Goal: Task Accomplishment & Management: Complete application form

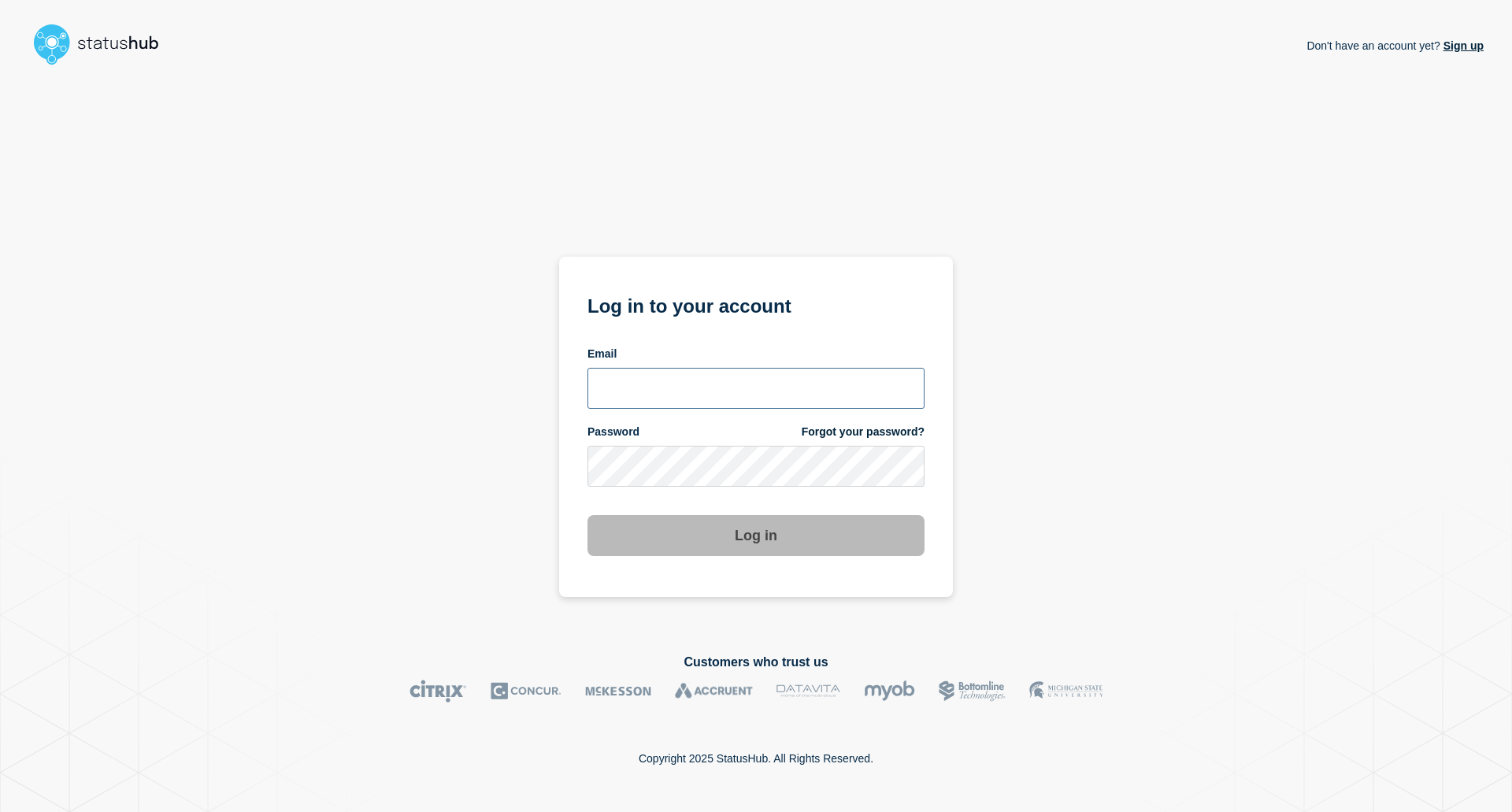
type input "[EMAIL_ADDRESS][DOMAIN_NAME]"
click at [638, 535] on button "Log in" at bounding box center [756, 535] width 337 height 41
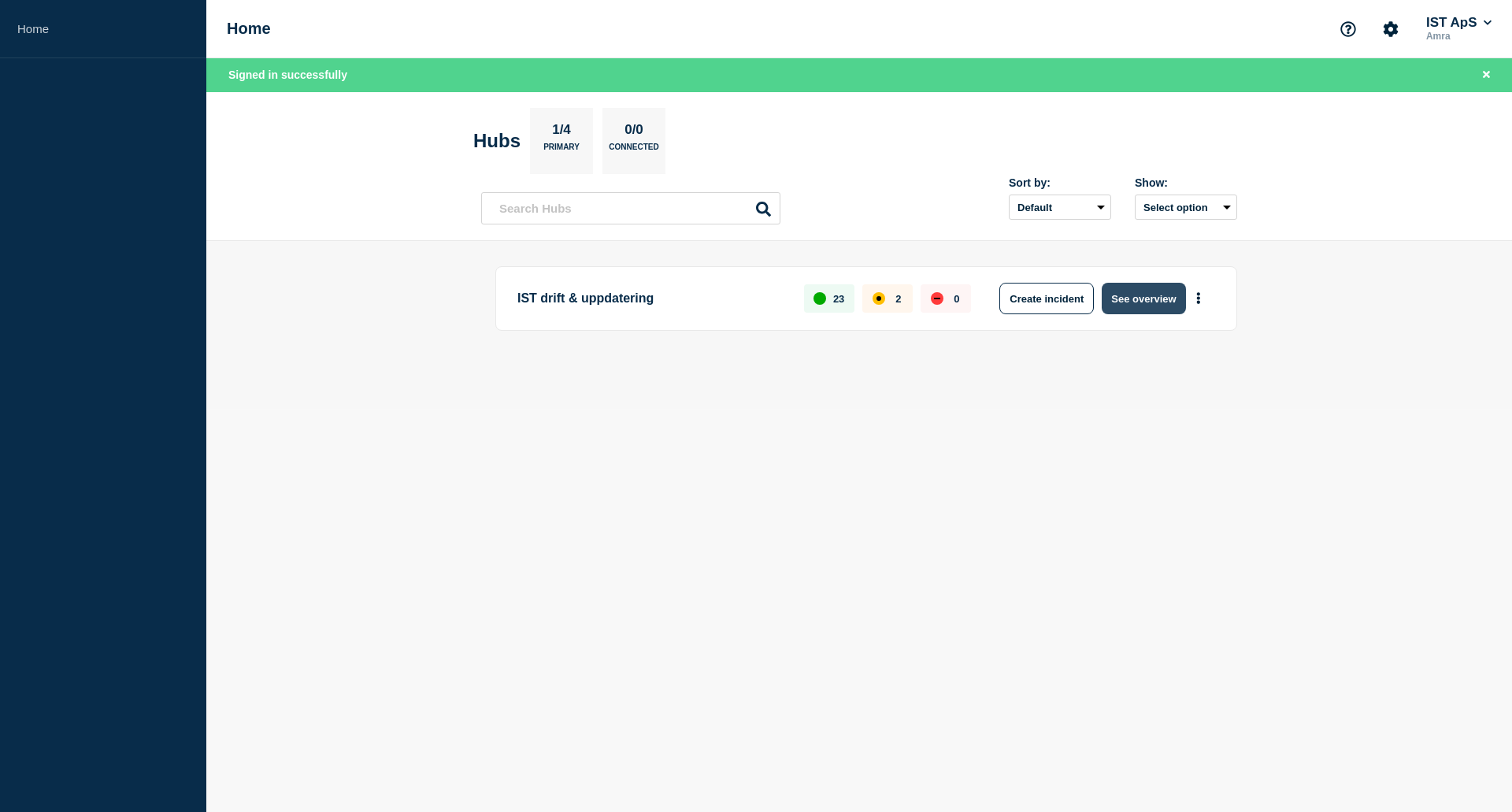
click at [1171, 302] on button "See overview" at bounding box center [1144, 299] width 84 height 32
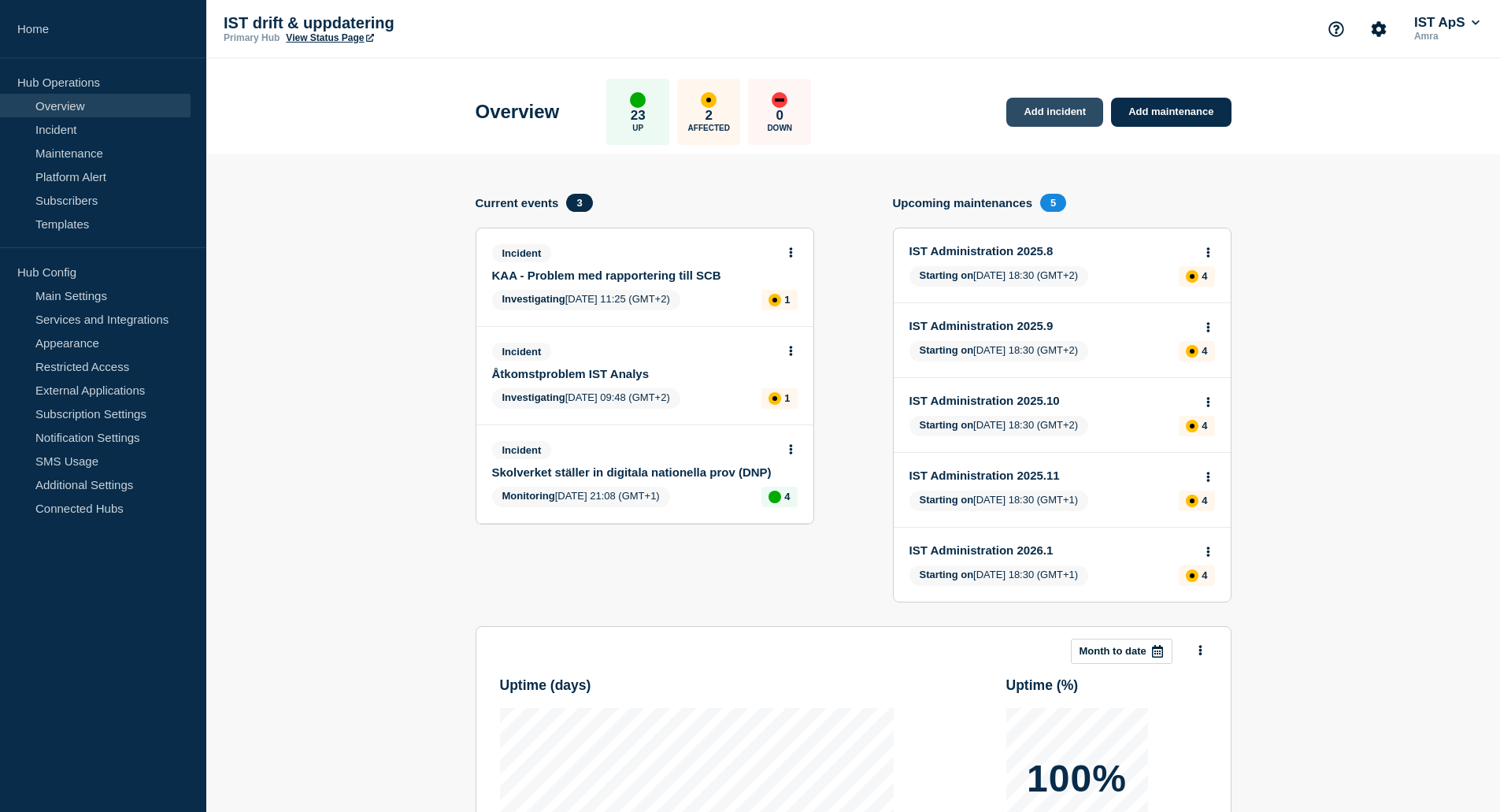
click at [1050, 115] on link "Add incident" at bounding box center [1054, 112] width 97 height 29
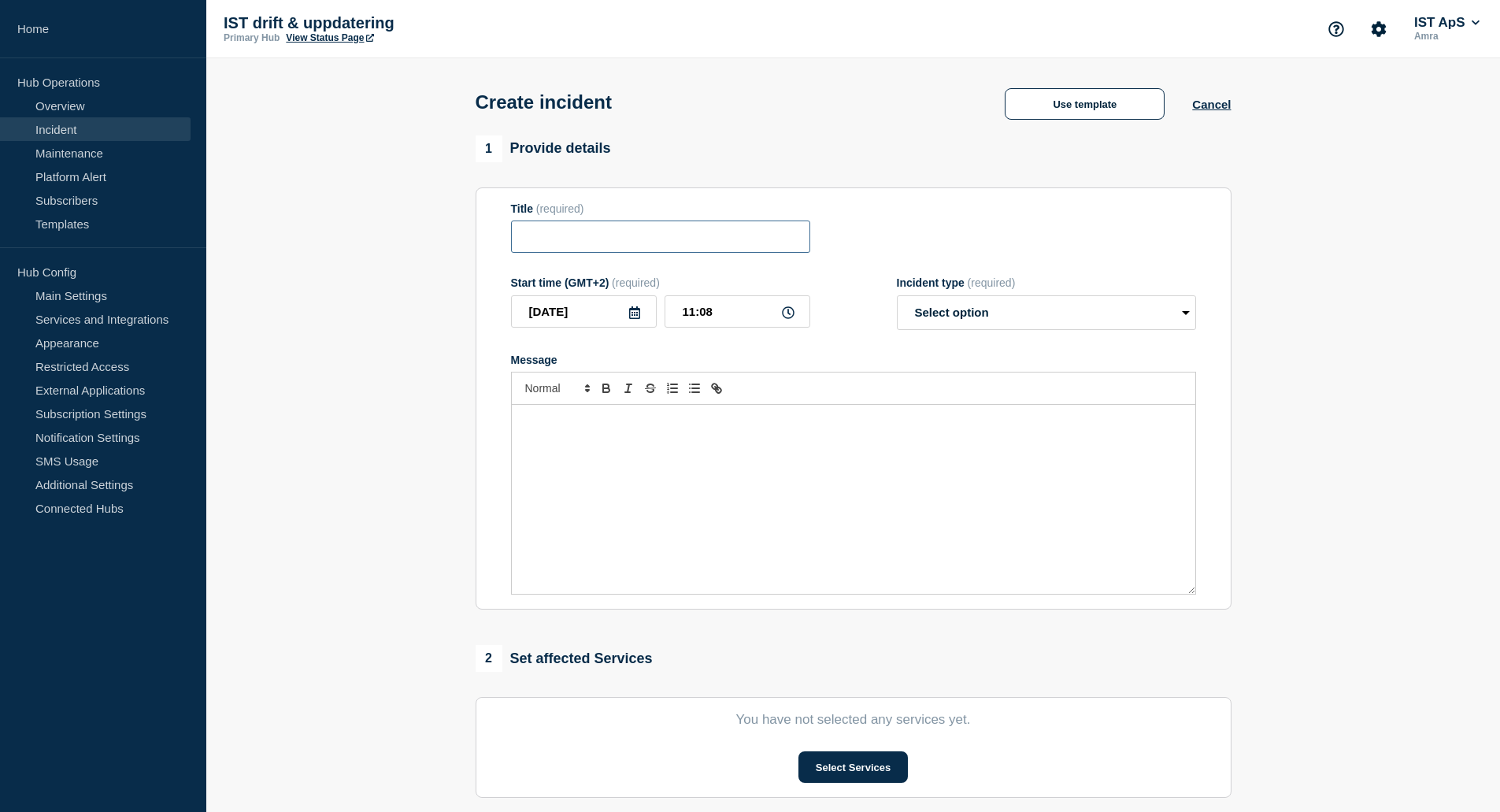
click at [659, 241] on input "Title" at bounding box center [660, 236] width 300 height 32
type input "Synk mellan IST Administration och Webuntis"
click at [650, 428] on p "Message" at bounding box center [853, 421] width 660 height 14
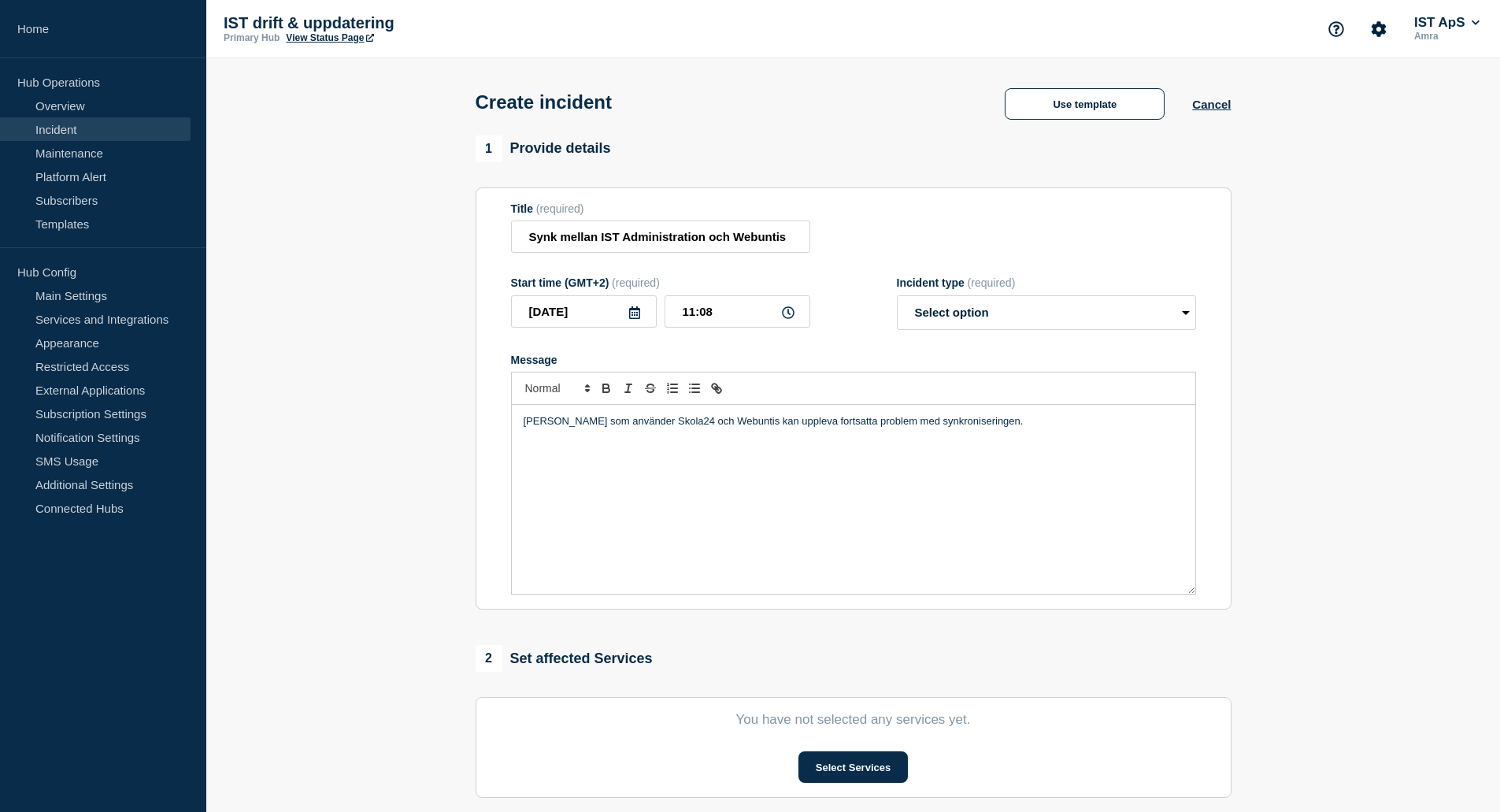
click at [1019, 422] on p "Kunder som använder Skola24 och Webuntis kan uppleva fortsatta problem med synk…" at bounding box center [853, 421] width 660 height 14
click at [728, 448] on div "Kunder som använder Skola24 och Webuntis kan uppleva fortsatta problem med synk…" at bounding box center [854, 499] width 684 height 189
drag, startPoint x: 692, startPoint y: 442, endPoint x: 627, endPoint y: 444, distance: 65.0
click at [627, 443] on p "Kunder som använder Skola24 och Webuntis kan uppleva fortsatta problem med synk…" at bounding box center [853, 428] width 660 height 29
click at [716, 448] on div "Kunder som använder Skola24 och Webuntis kan uppleva fortsatta problem med synk…" at bounding box center [854, 499] width 684 height 189
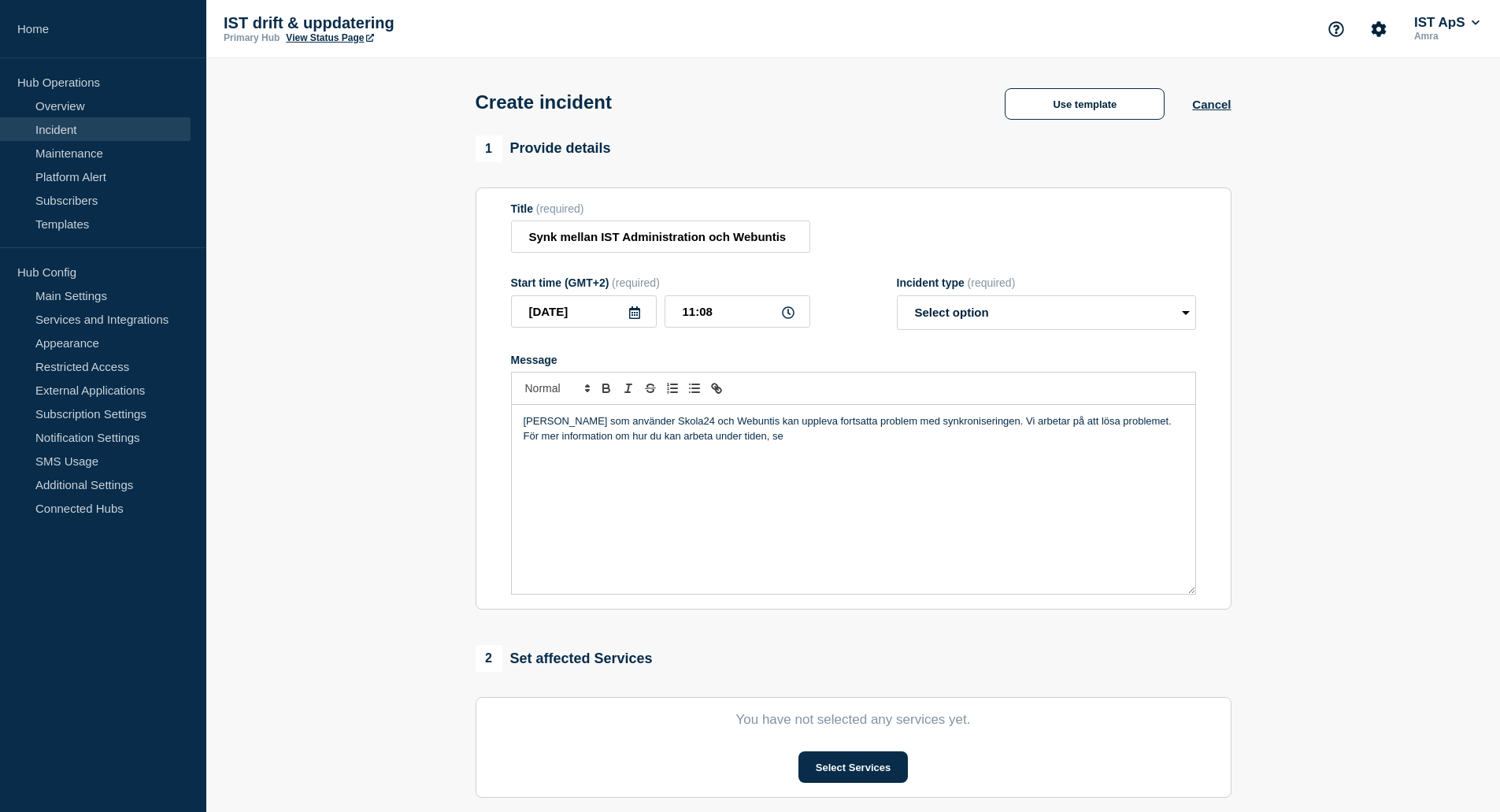
click at [838, 449] on div "Kunder som använder Skola24 och Webuntis kan uppleva fortsatta problem med synk…" at bounding box center [854, 499] width 684 height 189
drag, startPoint x: 874, startPoint y: 441, endPoint x: 750, endPoint y: 440, distance: 124.0
click at [750, 440] on p "Kunder som använder Skola24 och Webuntis kan uppleva fortsatta problem med synk…" at bounding box center [853, 428] width 660 height 29
click at [717, 389] on icon "Toggle link" at bounding box center [714, 386] width 6 height 6
paste input "https://ist.infocaption.com/3659.guide"
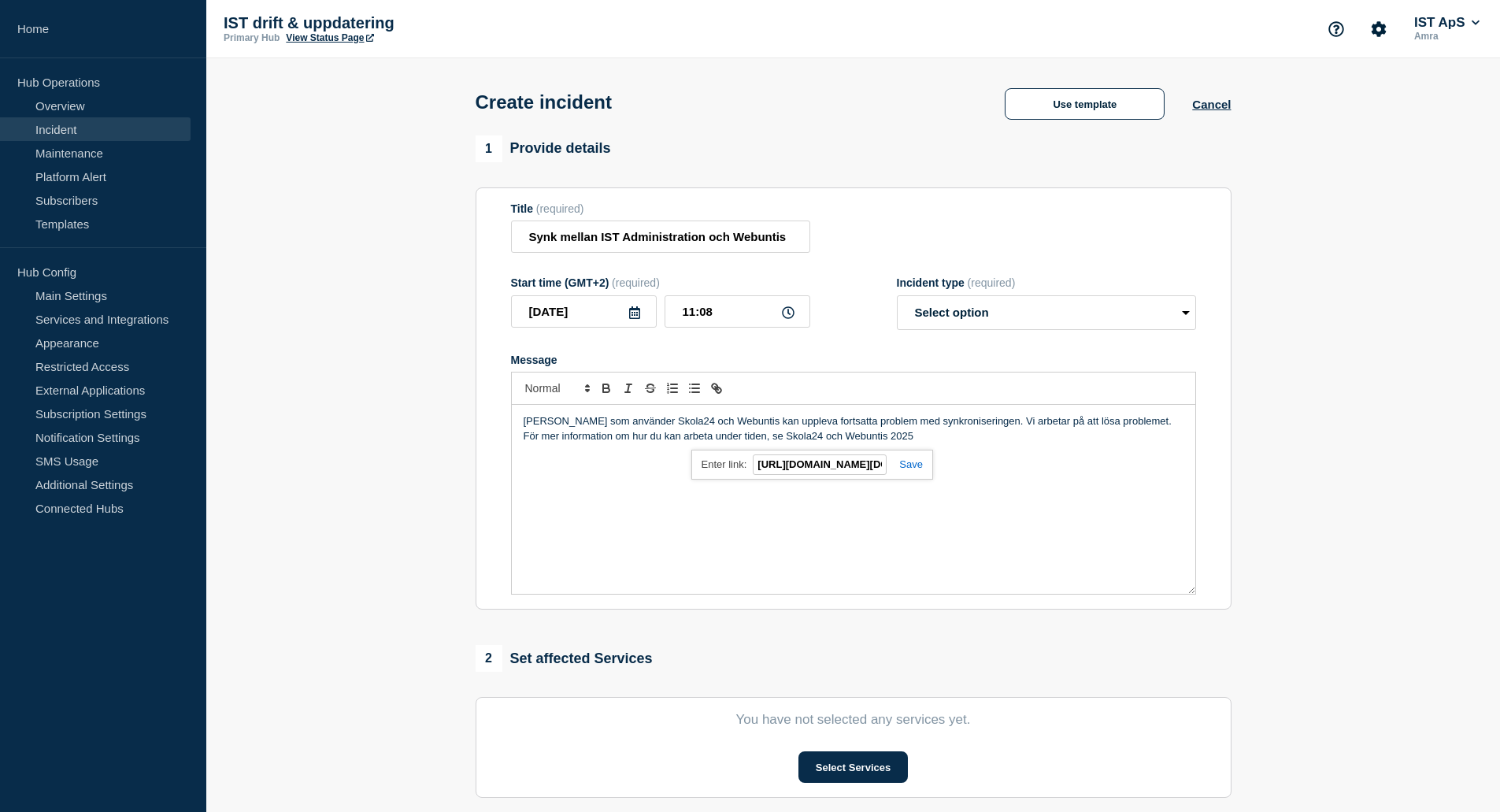
scroll to position [0, 59]
type input "https://ist.infocaption.com/3659.guide"
click at [906, 469] on link at bounding box center [905, 464] width 37 height 12
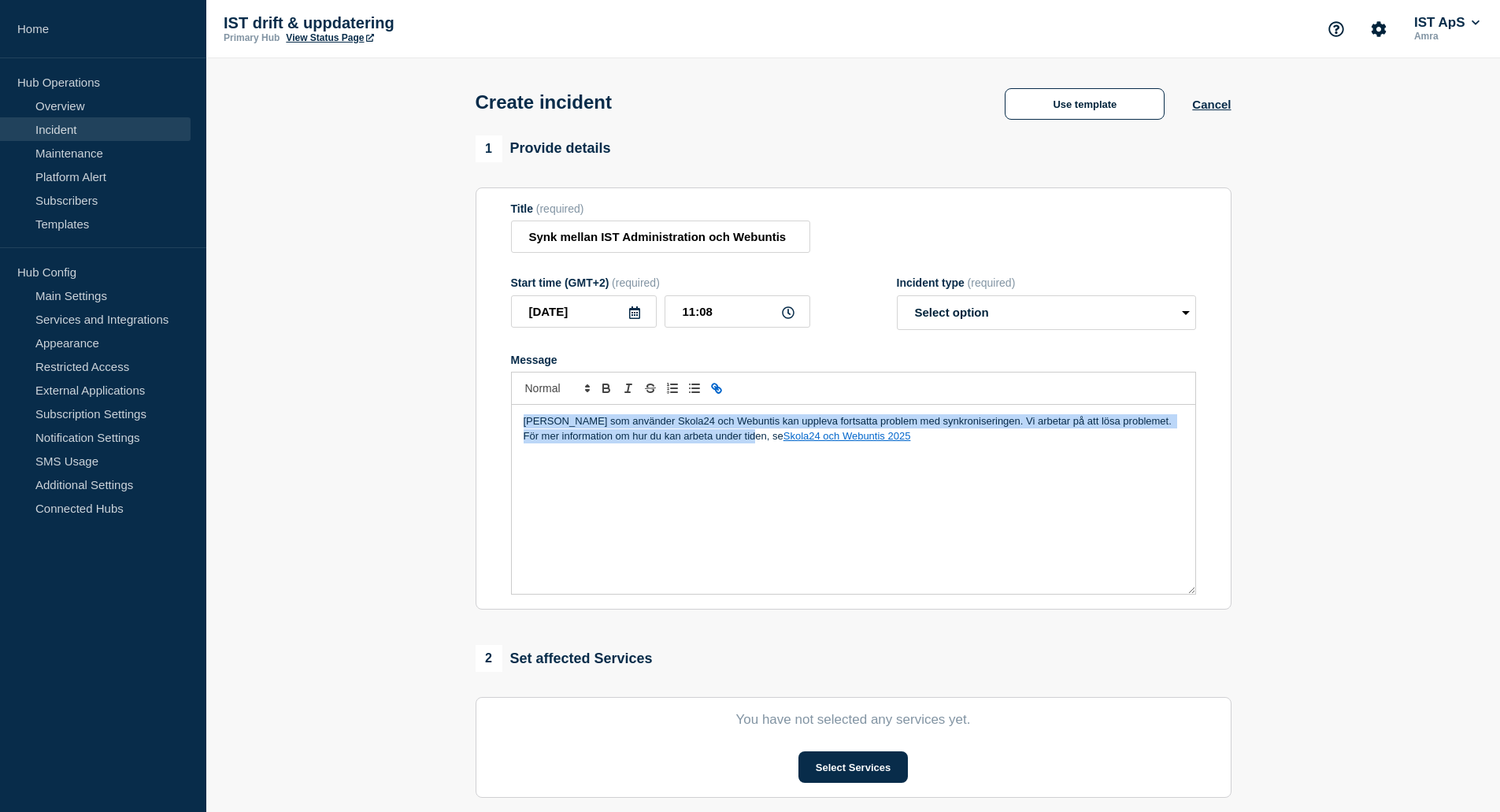
click at [913, 443] on p "Kunder som använder Skola24 och Webuntis kan uppleva fortsatta problem med synk…" at bounding box center [853, 428] width 660 height 29
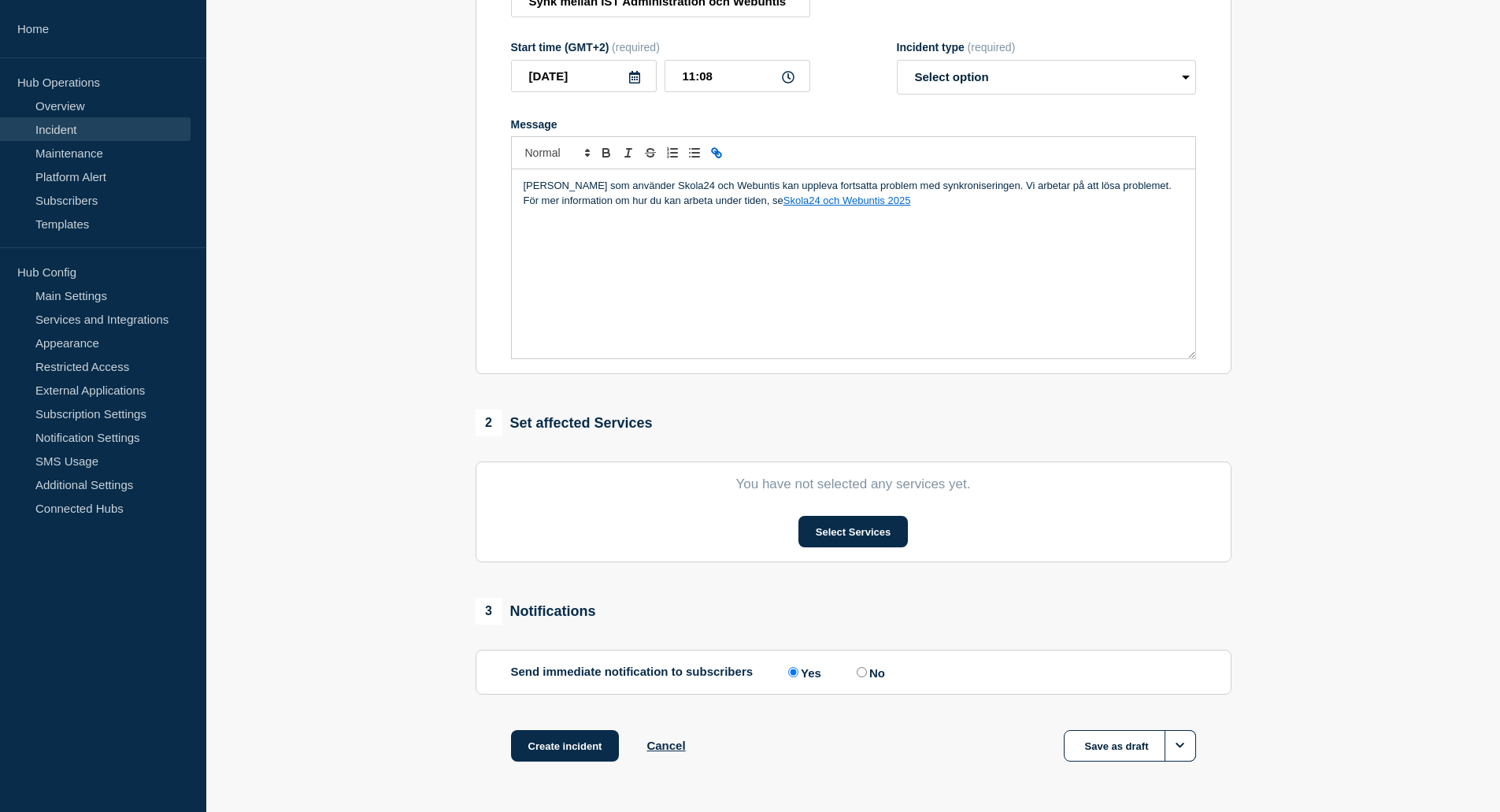
scroll to position [236, 0]
click at [829, 528] on button "Select Services" at bounding box center [853, 531] width 110 height 32
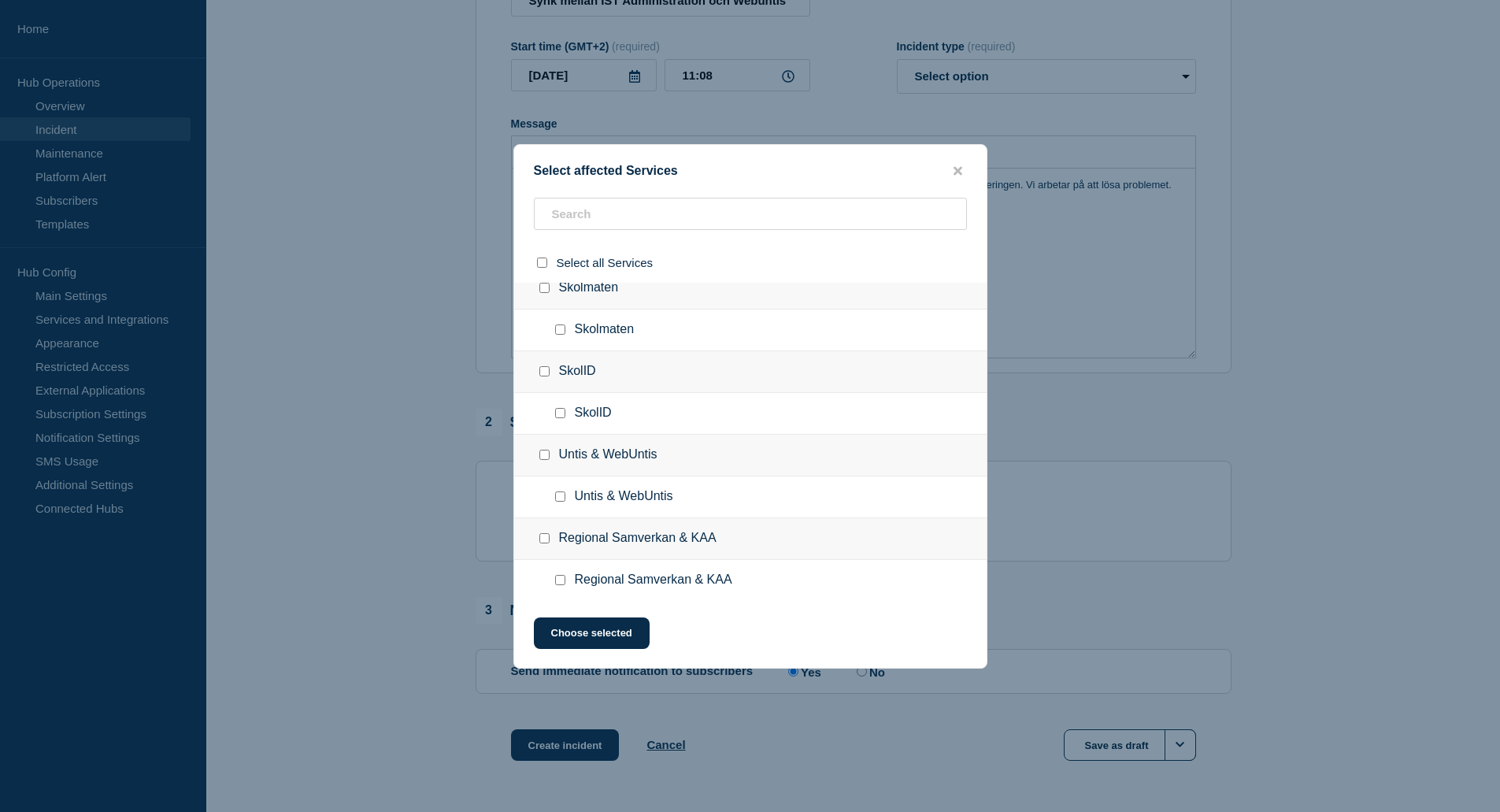
scroll to position [1354, 0]
click at [548, 457] on div at bounding box center [548, 450] width 23 height 16
click at [548, 456] on input "Untis & WebUntis checkbox" at bounding box center [544, 450] width 10 height 10
checkbox input "true"
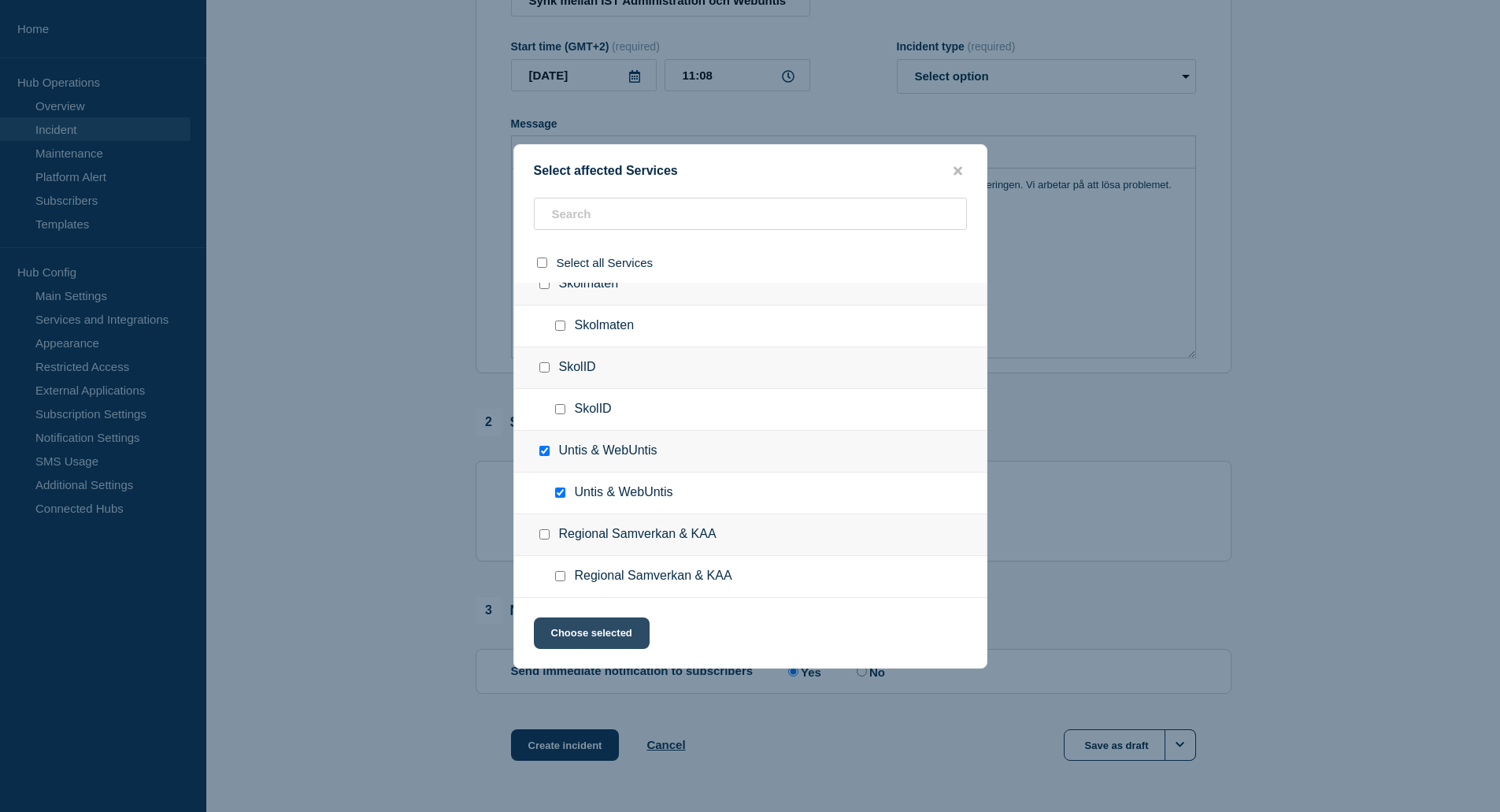
click at [603, 627] on button "Choose selected" at bounding box center [592, 633] width 116 height 32
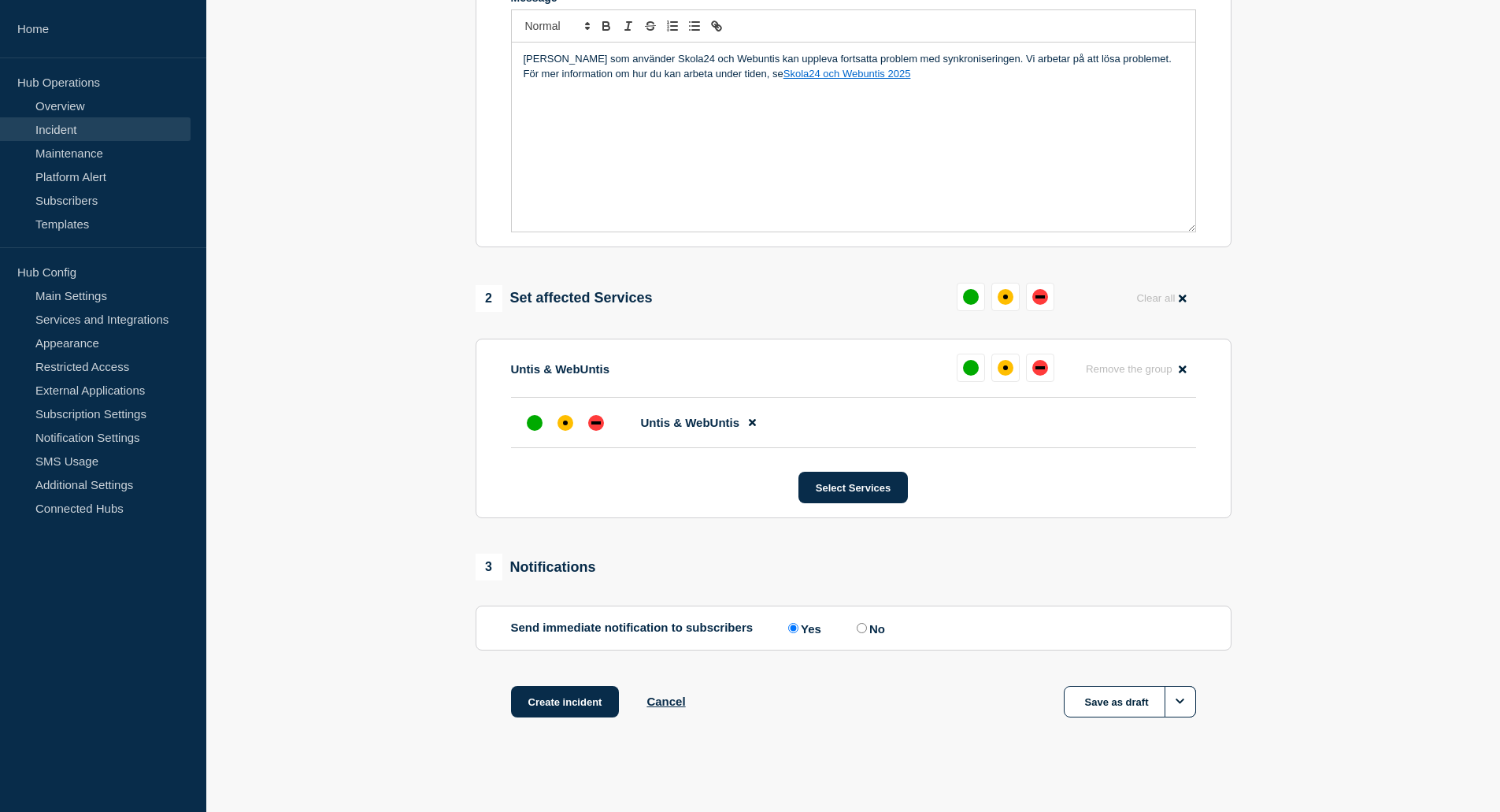
scroll to position [374, 0]
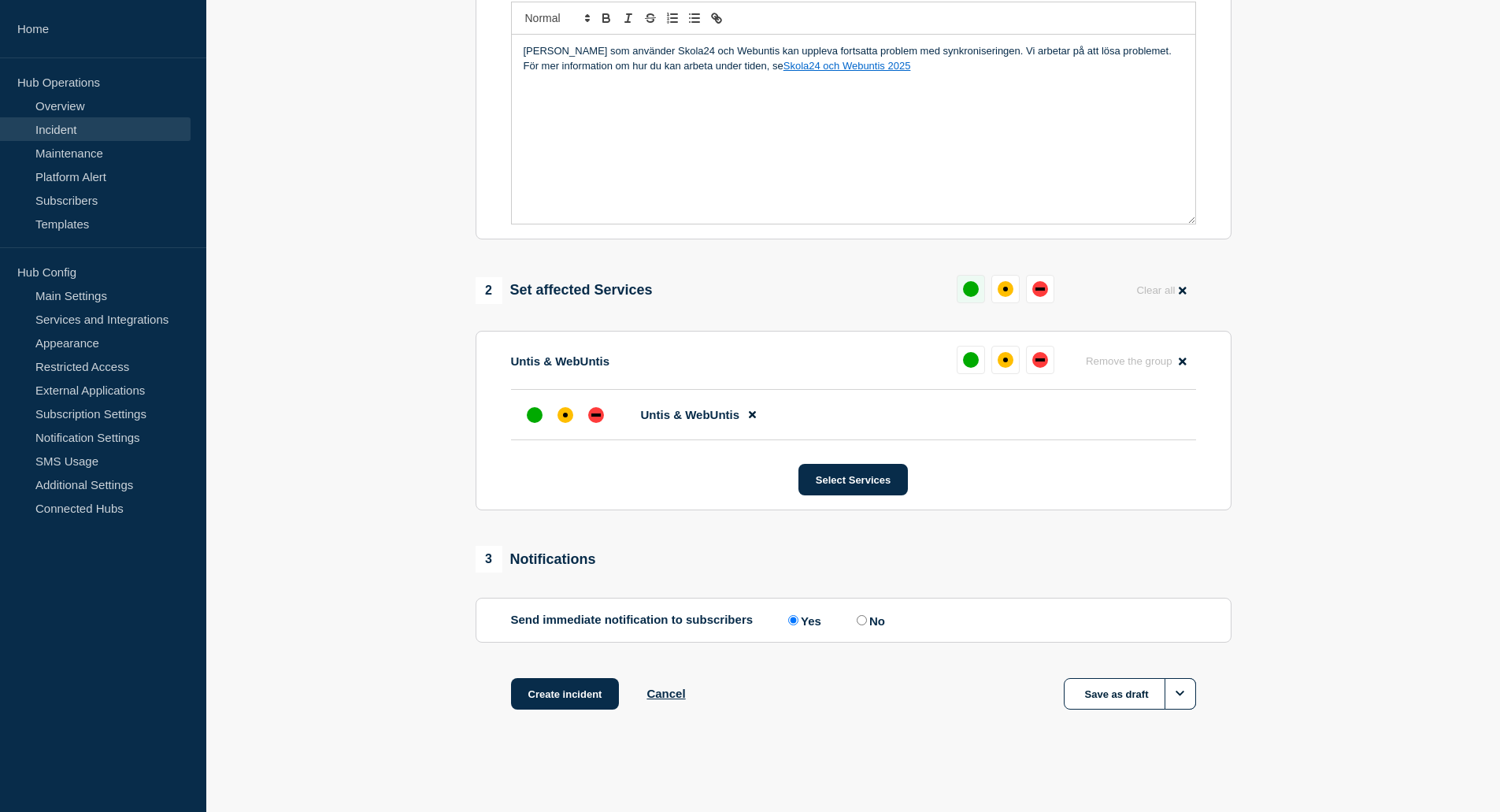
click at [962, 293] on button at bounding box center [971, 289] width 28 height 28
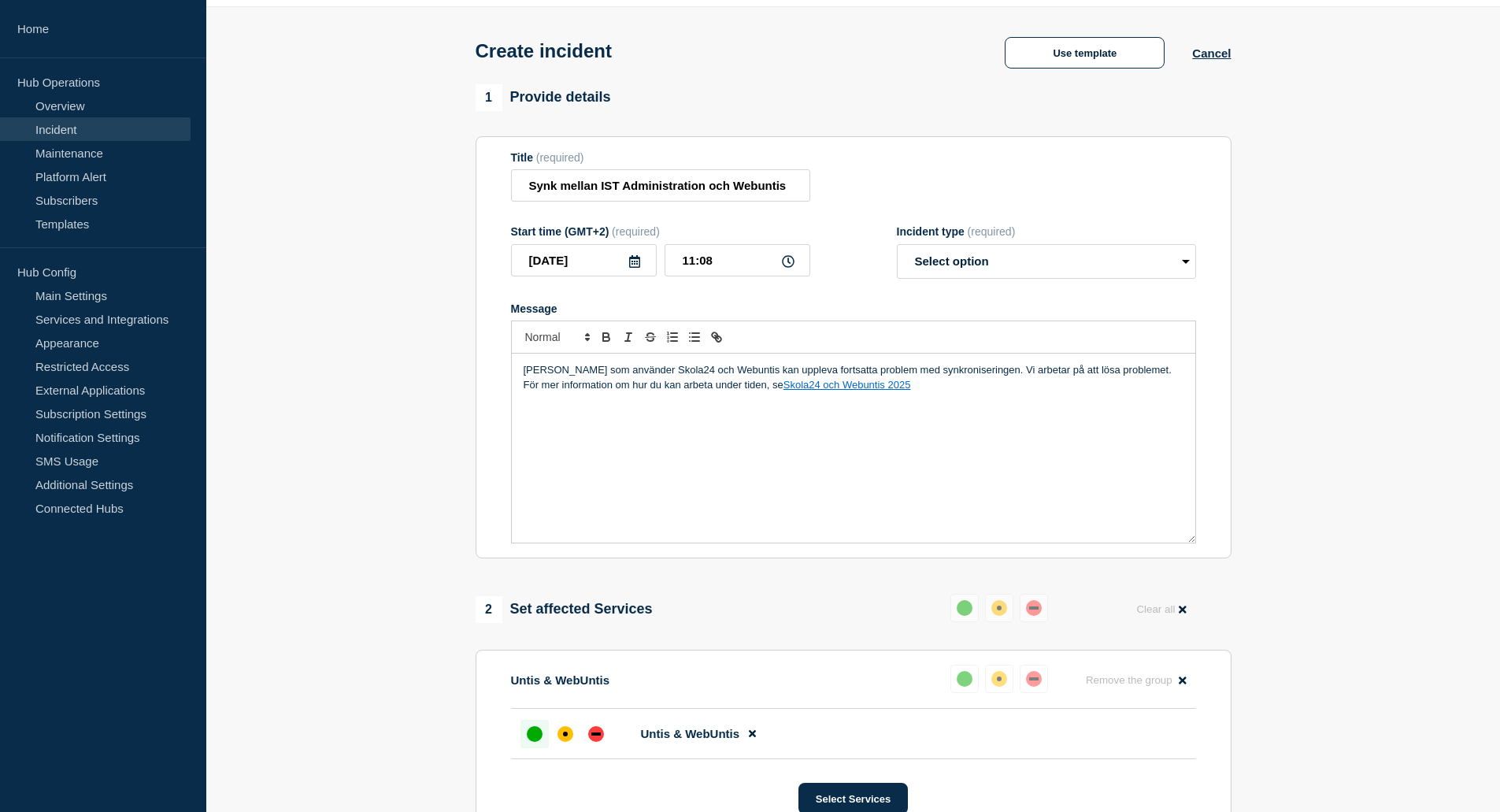
scroll to position [79, 0]
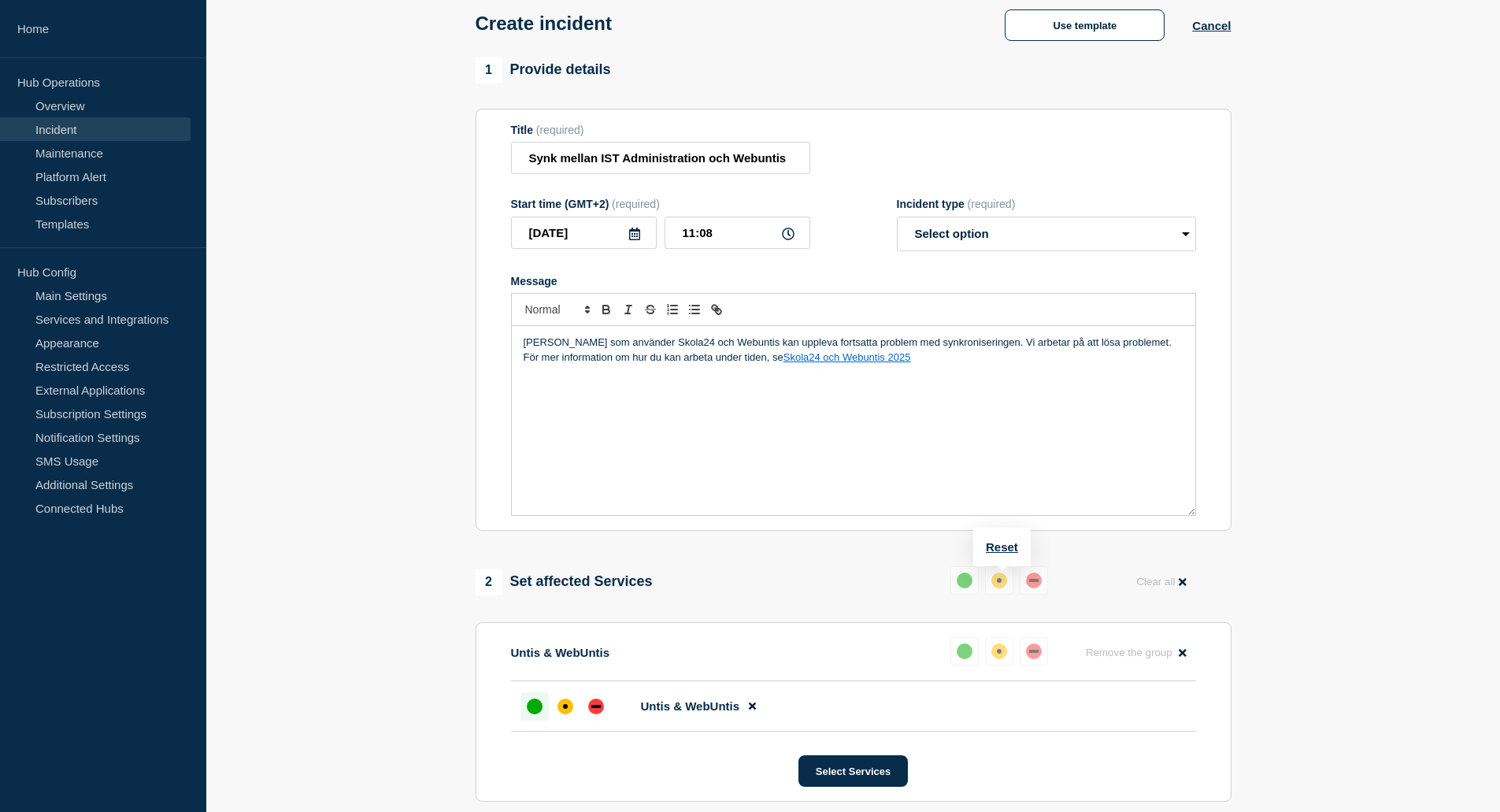
click at [997, 587] on div "affected" at bounding box center [999, 580] width 16 height 16
click at [571, 707] on div "affected" at bounding box center [565, 706] width 16 height 16
click at [1153, 237] on select "Select option Investigating Identified Monitoring" at bounding box center [1046, 234] width 300 height 35
select select "investigating"
click at [897, 220] on select "Select option Investigating Identified Monitoring" at bounding box center [1046, 234] width 300 height 35
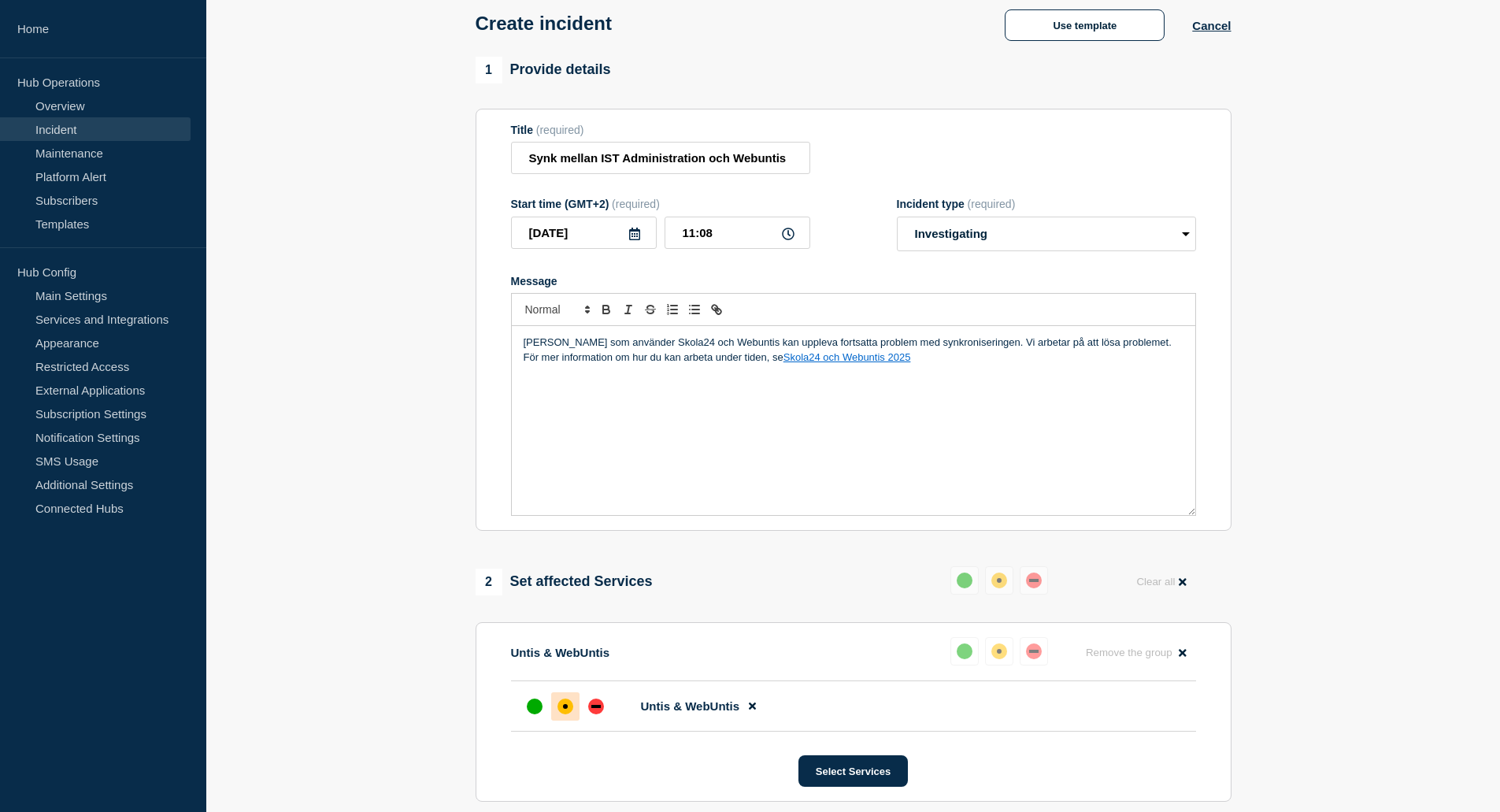
click at [1200, 291] on section "Title (required) Synk mellan IST Administration och Webuntis Start time (GMT+2)…" at bounding box center [853, 320] width 756 height 423
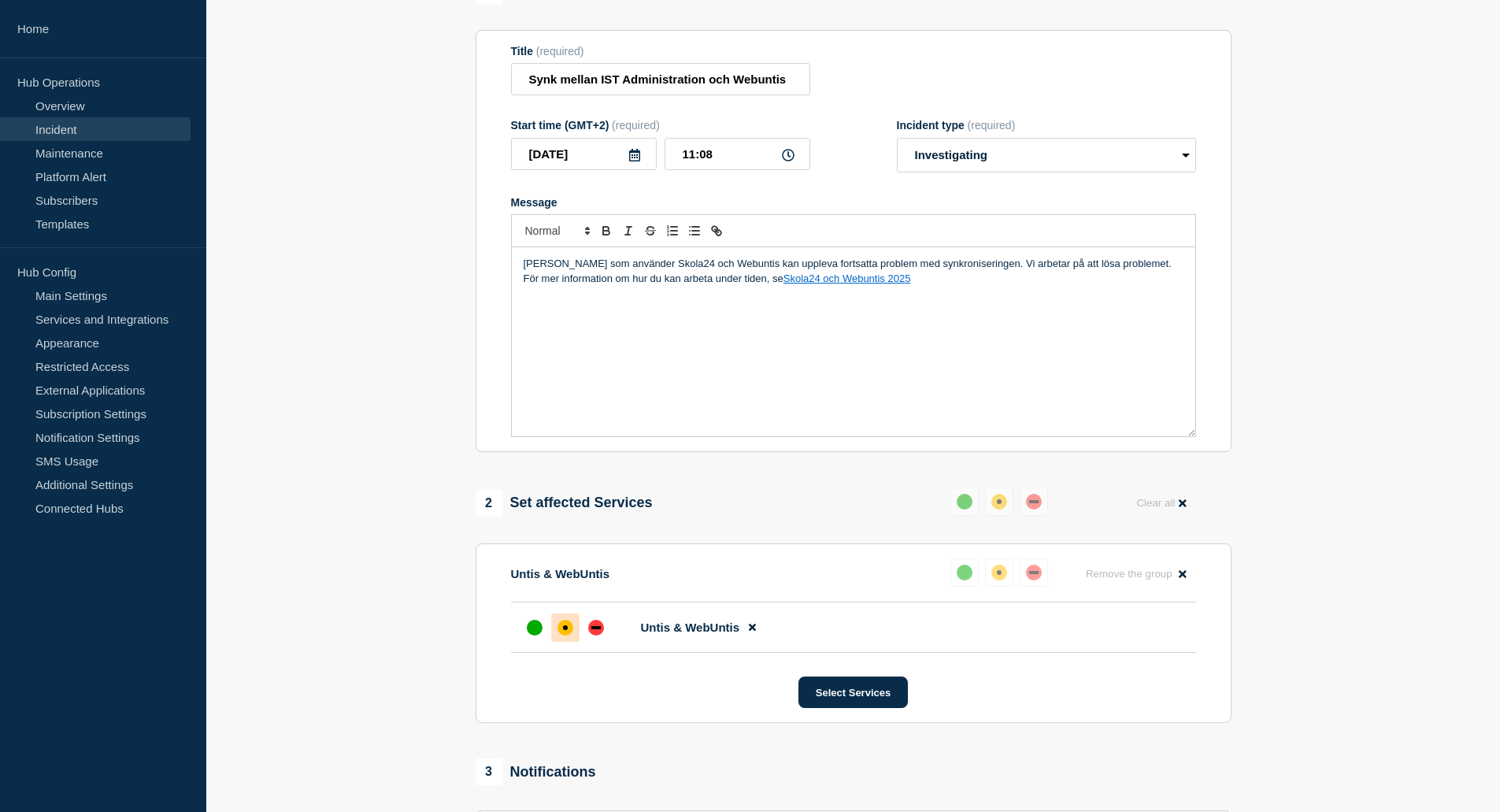
click at [1123, 267] on p "Kunder som använder Skola24 och Webuntis kan uppleva fortsatta problem med synk…" at bounding box center [853, 270] width 660 height 29
click at [782, 279] on p "För mer information om hur du kan arbeta under tiden, se Skola24 och Webuntis 2…" at bounding box center [853, 278] width 660 height 14
click at [762, 286] on p "För mer information om hur du kan arbeta under tiden, läs instruktionerna på fö…" at bounding box center [853, 278] width 660 height 14
click at [771, 286] on p "För mer information om hur du kan arbeta under tiden, läs instruktionerna på fö…" at bounding box center [853, 278] width 660 height 14
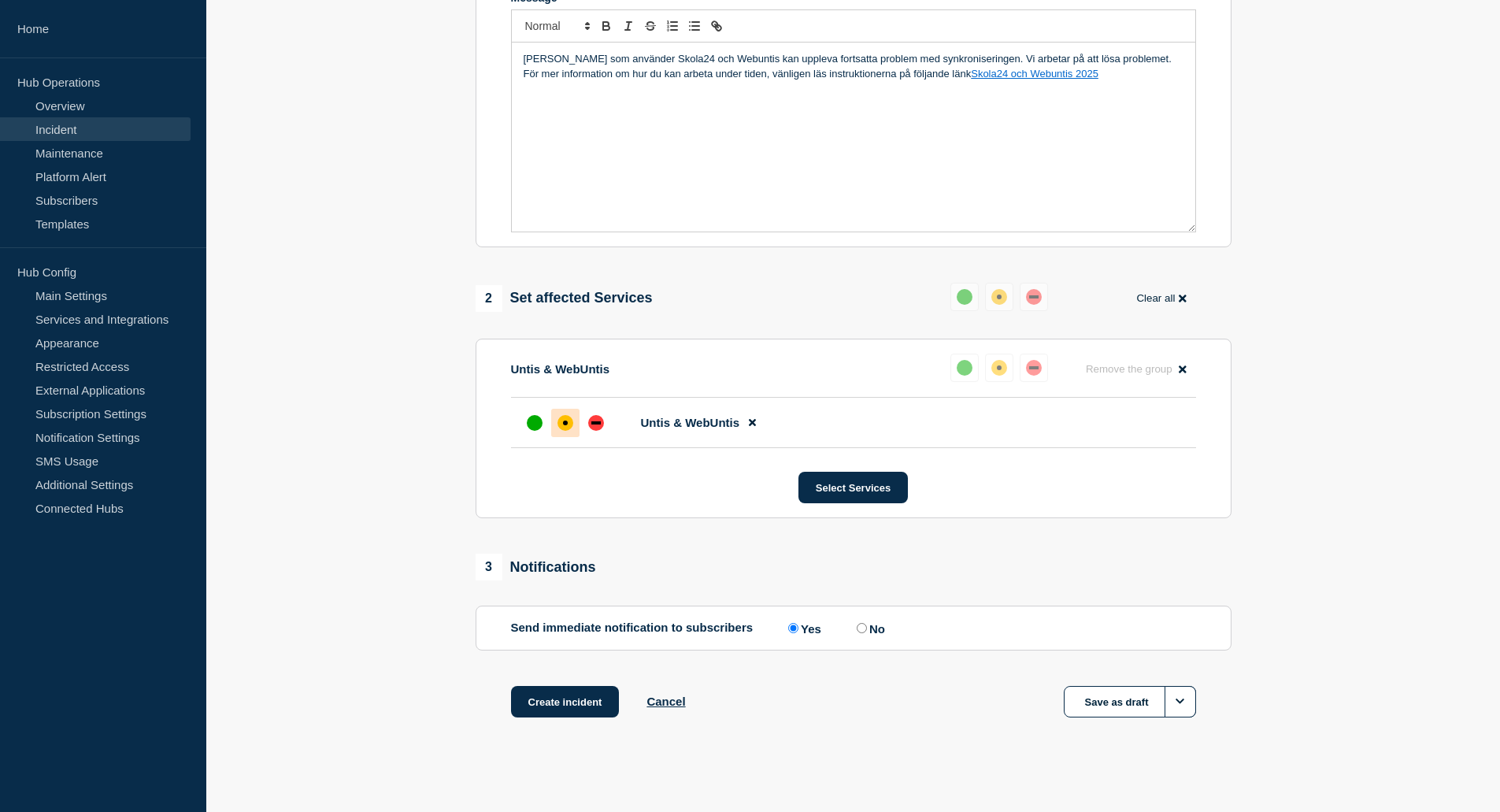
scroll to position [374, 0]
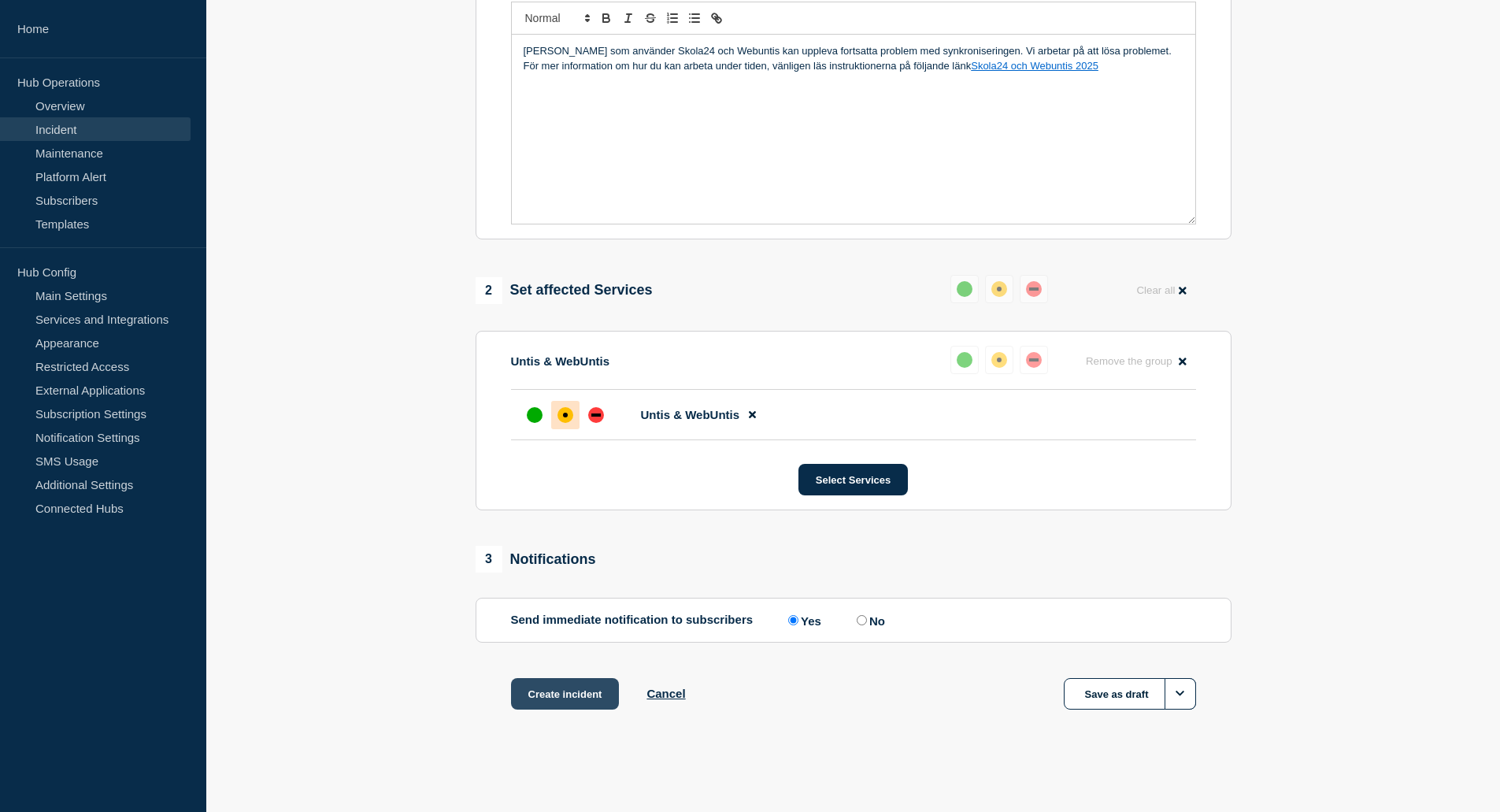
click at [564, 694] on button "Create incident" at bounding box center [565, 693] width 109 height 32
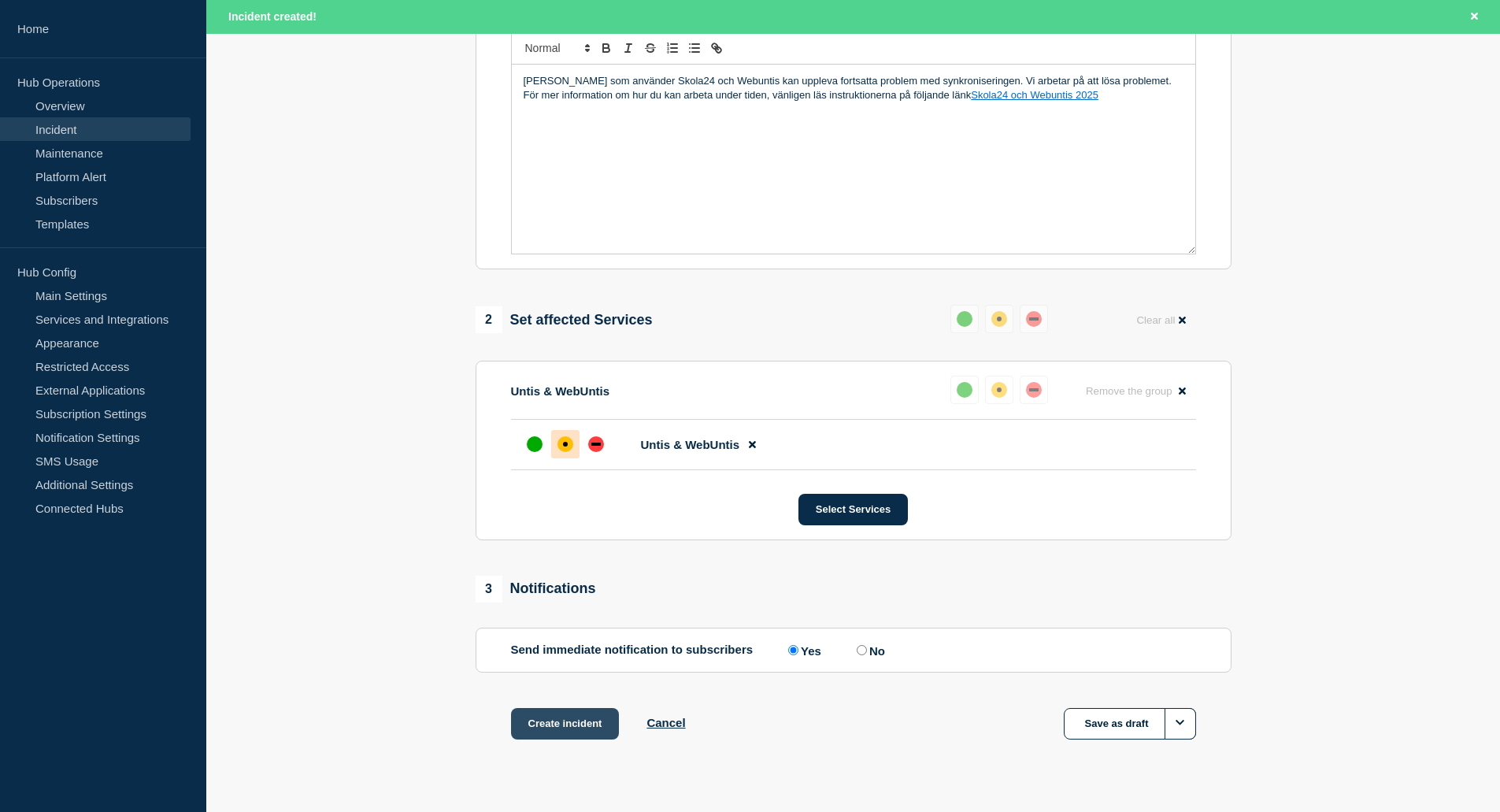
scroll to position [408, 0]
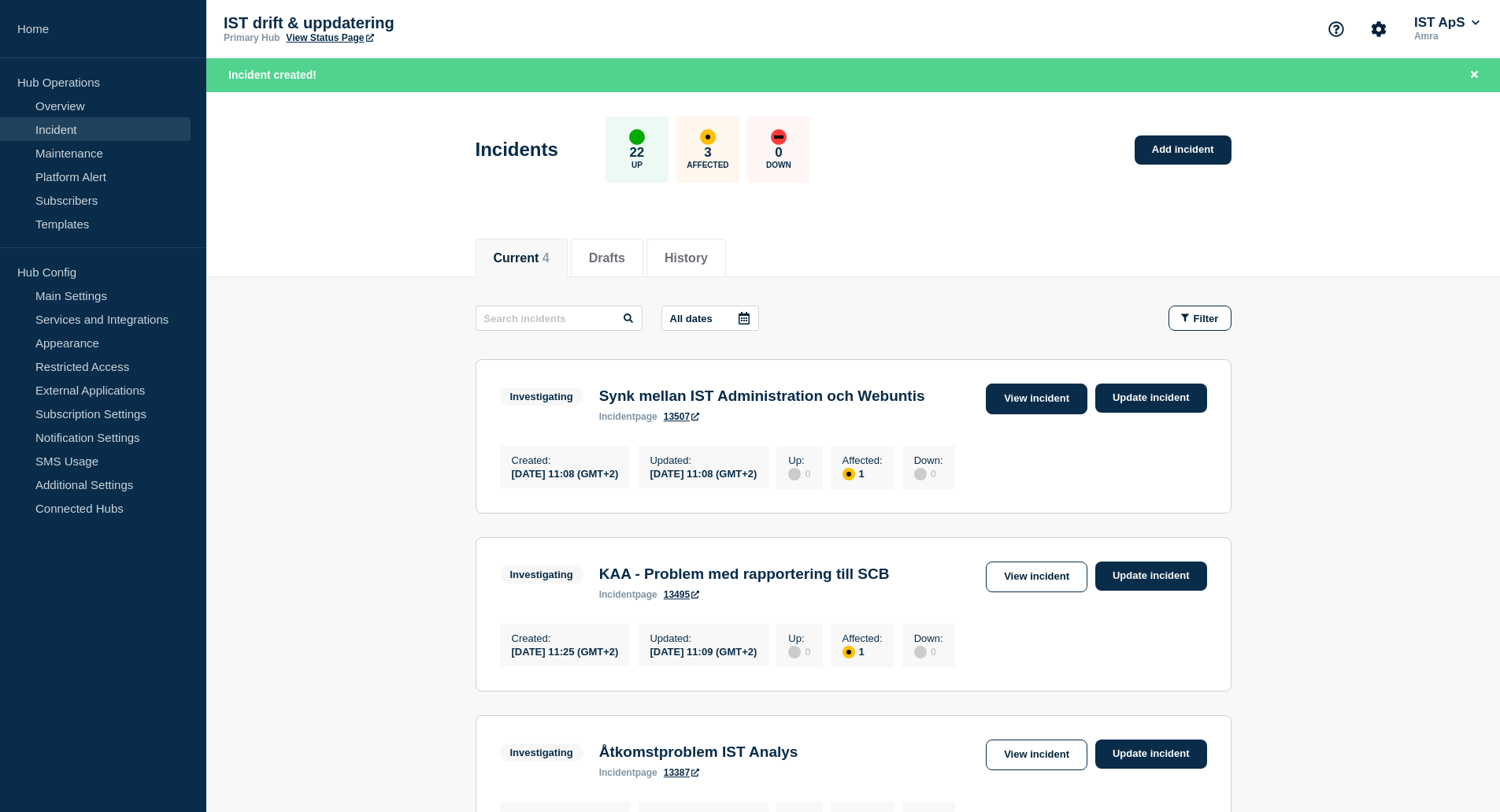
click at [1021, 395] on link "View incident" at bounding box center [1036, 398] width 101 height 31
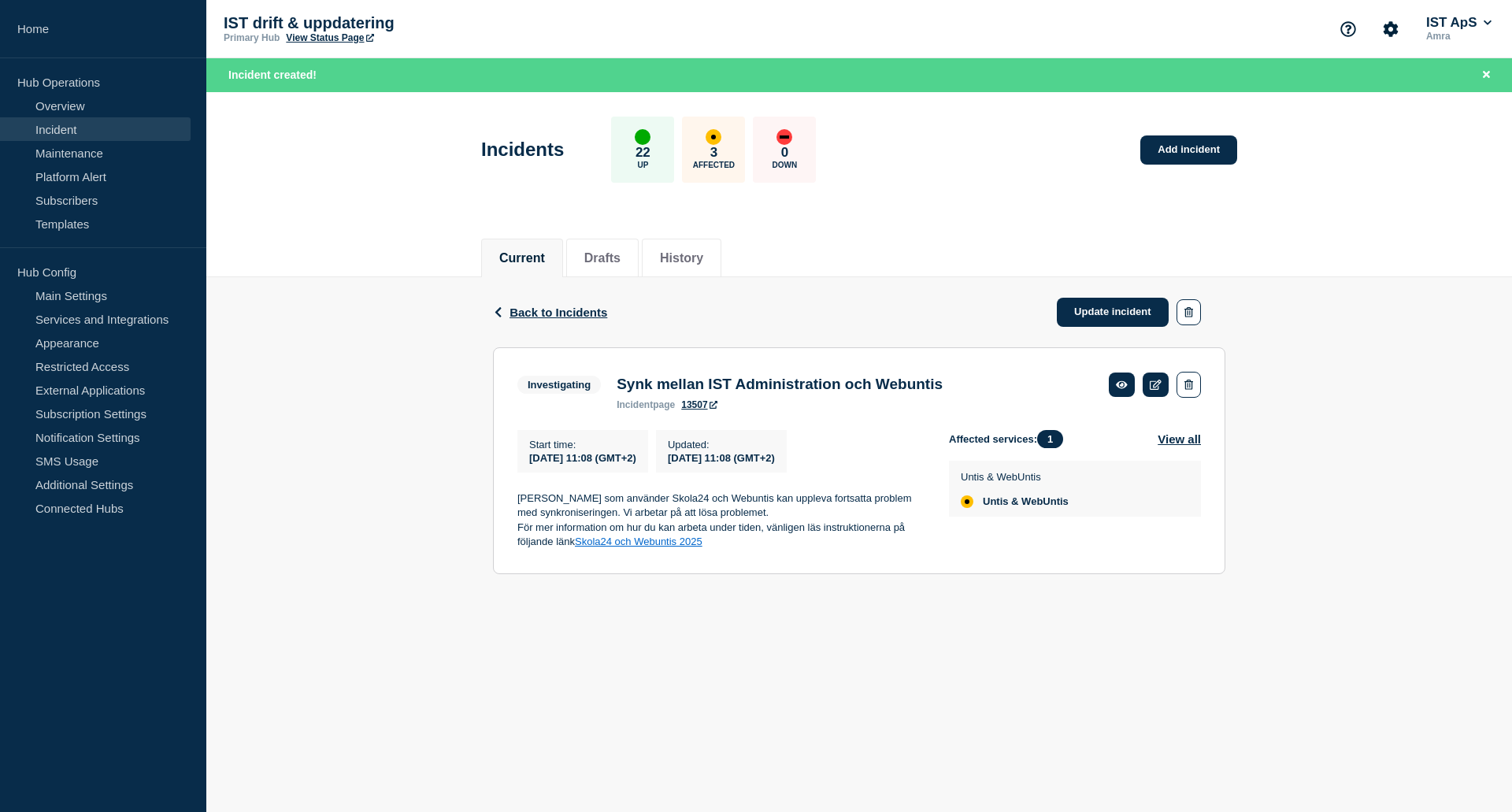
click at [645, 547] on link "Skola24 och Webuntis 2025" at bounding box center [639, 541] width 128 height 12
